Goal: Task Accomplishment & Management: Manage account settings

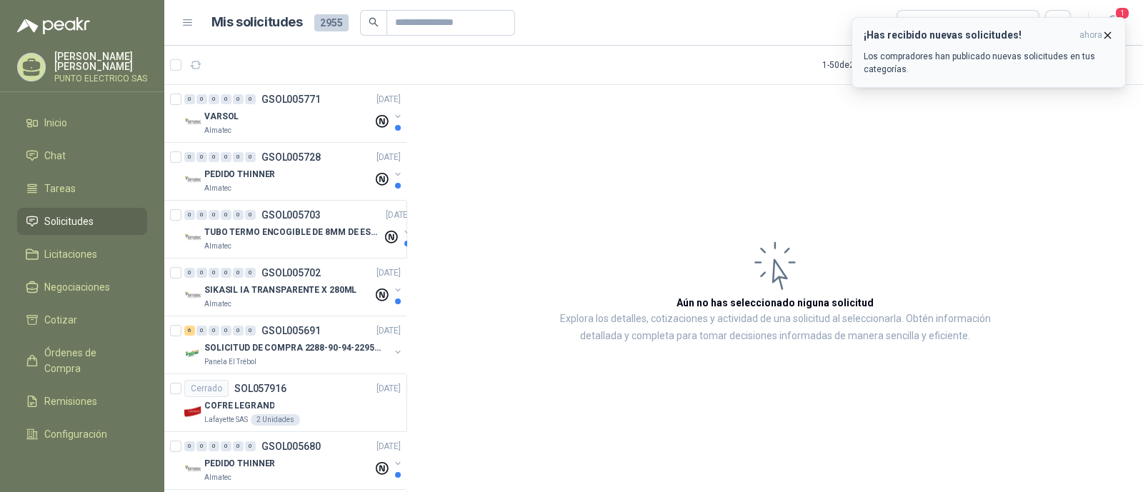
click at [966, 55] on p "Los compradores han publicado nuevas solicitudes en tus categorías." at bounding box center [989, 63] width 250 height 26
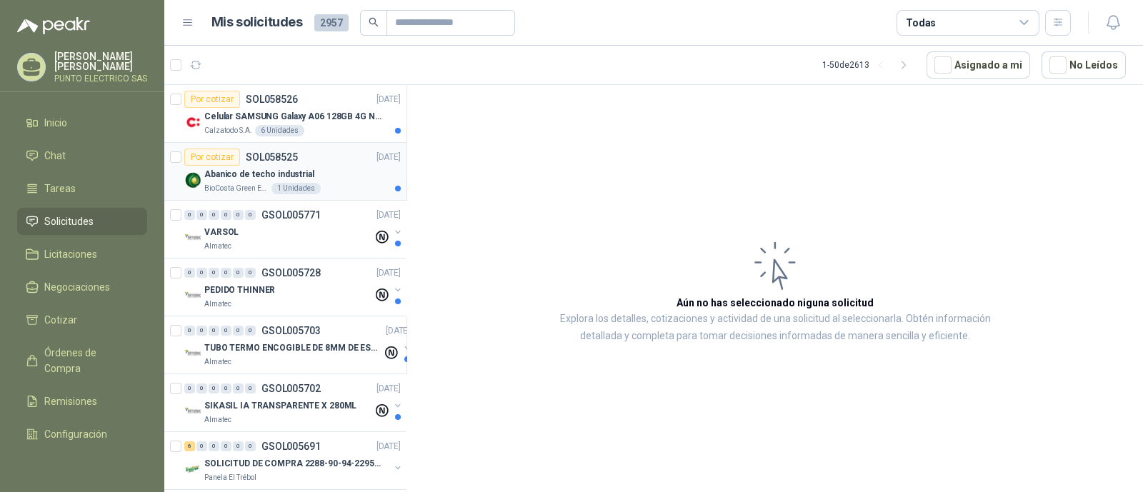
click at [243, 174] on p "Abanico de techo industrial" at bounding box center [259, 175] width 110 height 14
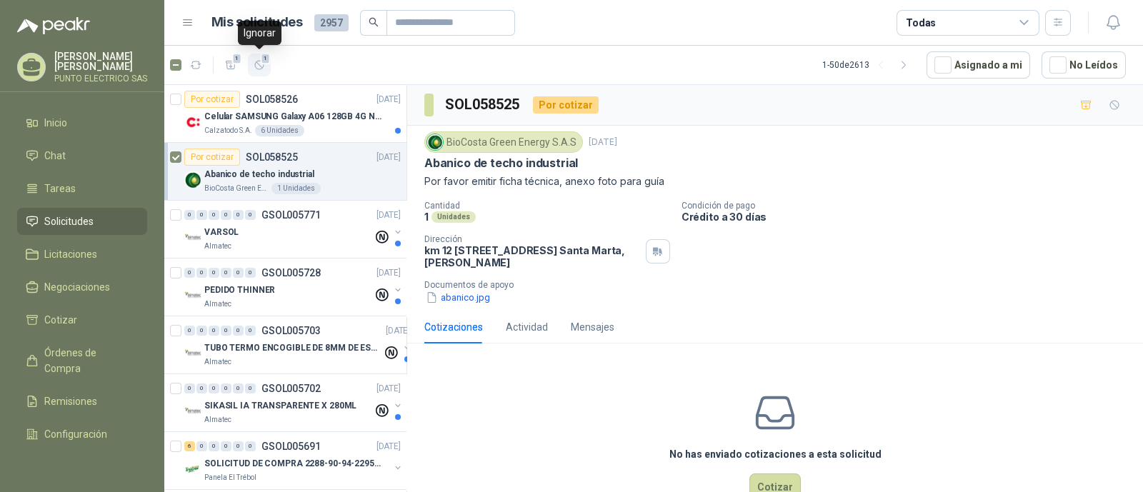
click at [264, 64] on icon "button" at bounding box center [260, 65] width 12 height 12
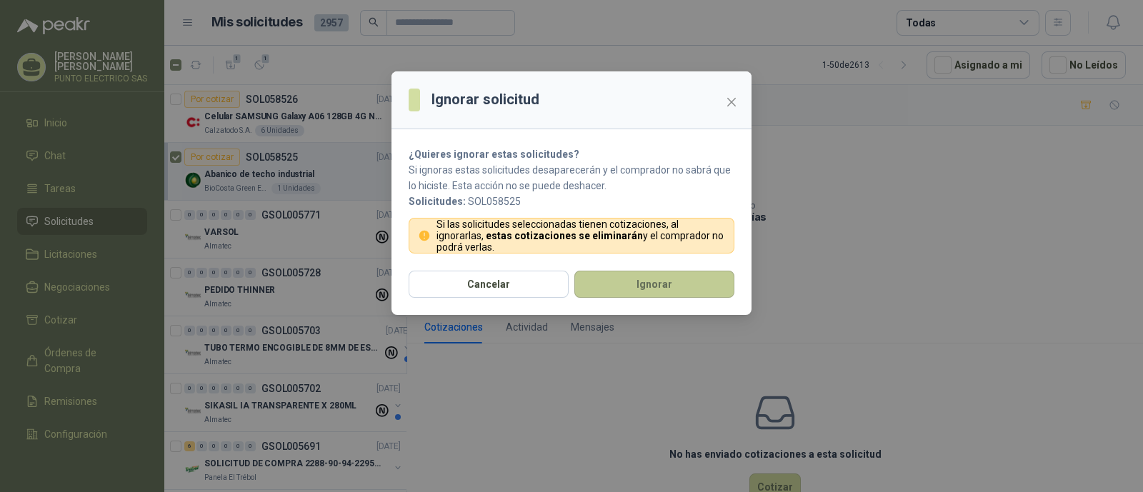
click at [664, 282] on button "Ignorar" at bounding box center [654, 284] width 160 height 27
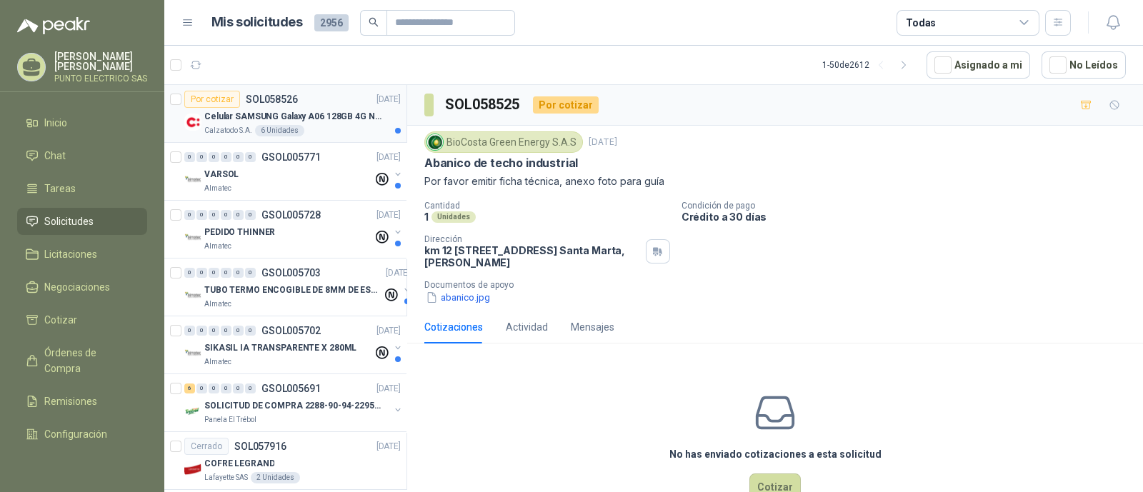
click at [326, 111] on p "Celular SAMSUNG Galaxy A06 128GB 4G Negro" at bounding box center [293, 117] width 178 height 14
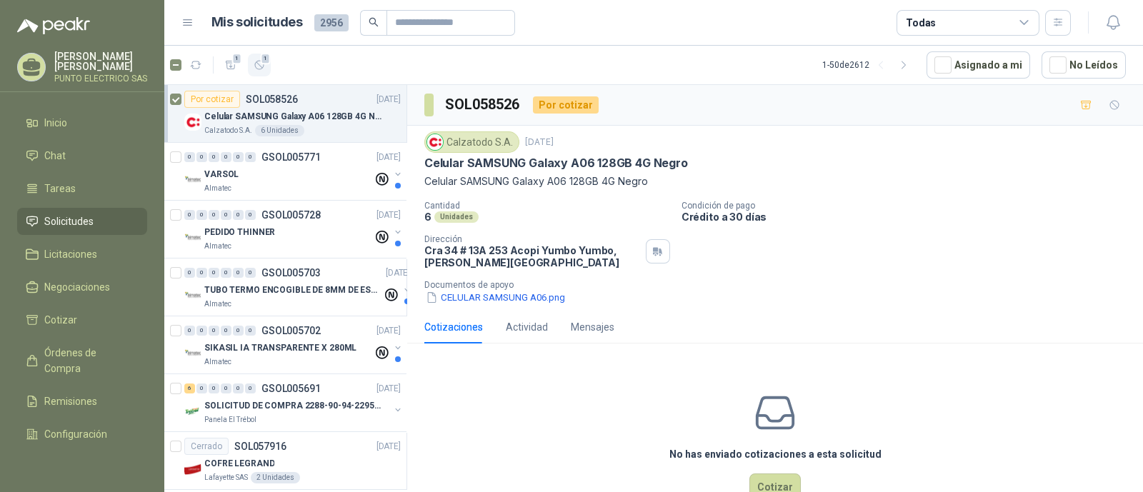
click at [262, 69] on icon "button" at bounding box center [260, 65] width 12 height 12
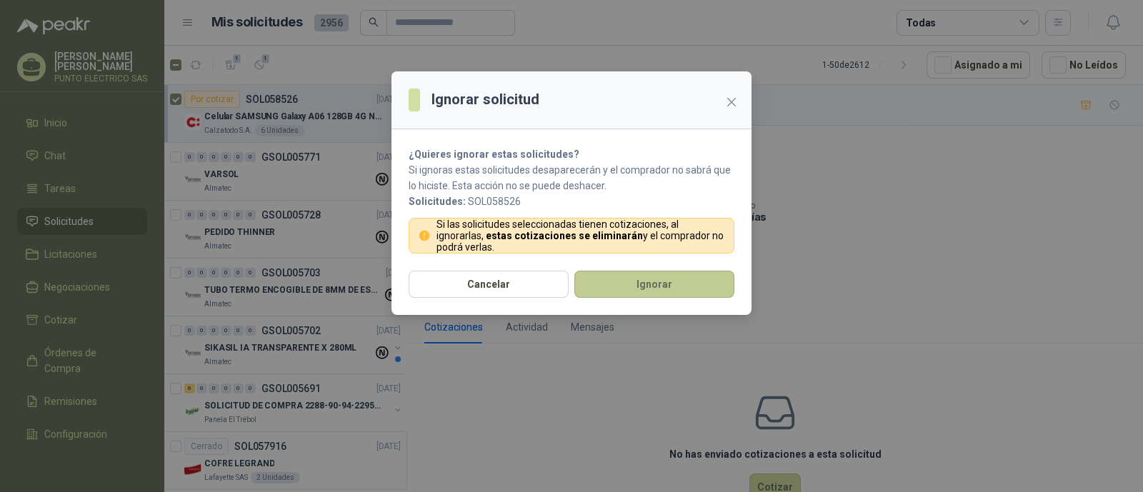
click at [674, 284] on button "Ignorar" at bounding box center [654, 284] width 160 height 27
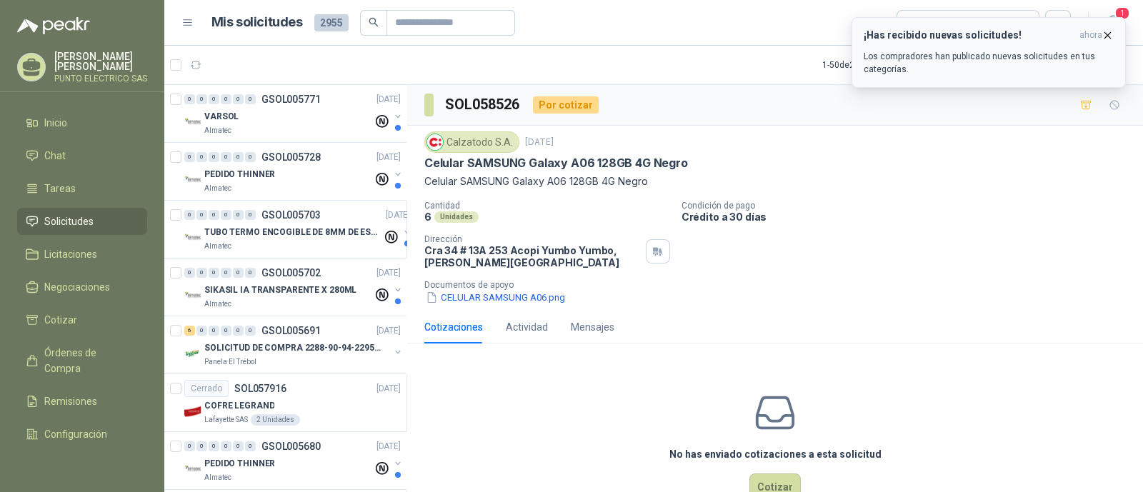
click at [947, 46] on div "¡Has recibido nuevas solicitudes! ahora Los compradores han publicado nuevas so…" at bounding box center [989, 52] width 250 height 46
